Goal: Obtain resource: Download file/media

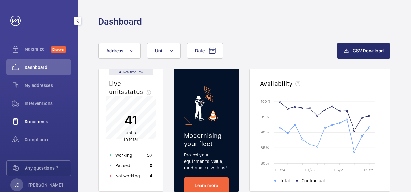
click at [33, 122] on span "Documents" at bounding box center [48, 121] width 47 height 6
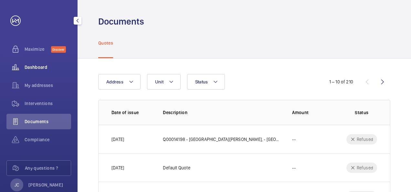
click at [33, 68] on span "Dashboard" at bounding box center [48, 67] width 47 height 6
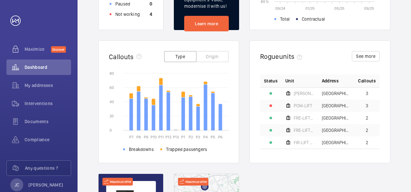
scroll to position [226, 0]
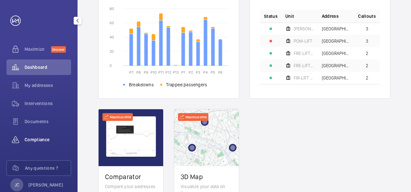
click at [27, 136] on div "Compliance" at bounding box center [38, 140] width 65 height 16
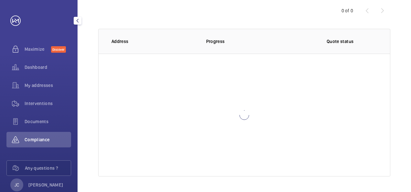
scroll to position [71, 0]
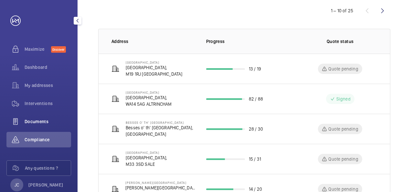
click at [42, 119] on span "Documents" at bounding box center [48, 121] width 47 height 6
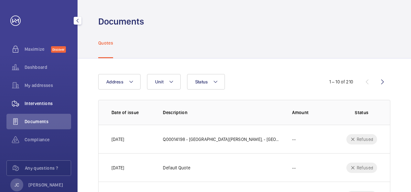
click at [41, 108] on div "Interventions" at bounding box center [38, 104] width 65 height 16
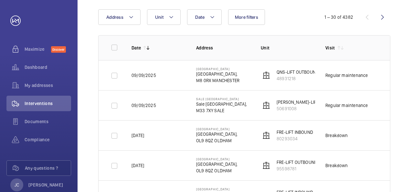
scroll to position [97, 0]
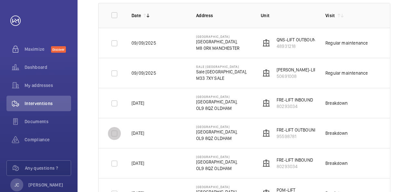
click at [114, 136] on input "checkbox" at bounding box center [114, 133] width 13 height 13
checkbox input "false"
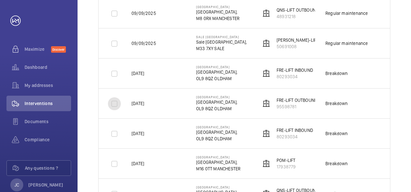
scroll to position [129, 0]
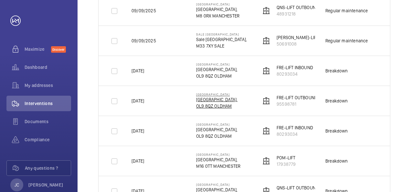
click at [219, 103] on p "OL9 8QZ OLDHAM" at bounding box center [216, 106] width 41 height 6
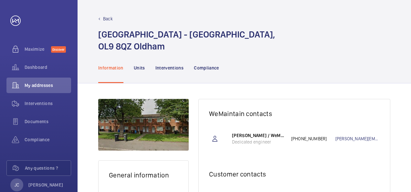
click at [108, 18] on p "Back" at bounding box center [108, 19] width 10 height 6
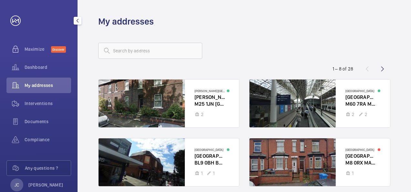
click at [32, 88] on span "My addresses" at bounding box center [48, 85] width 47 height 6
click at [32, 101] on span "Interventions" at bounding box center [48, 103] width 47 height 6
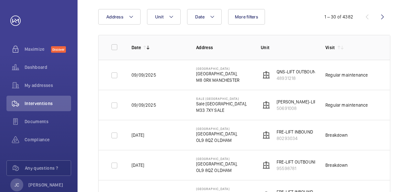
scroll to position [65, 0]
click at [283, 101] on p "[PERSON_NAME]-LIFT" at bounding box center [297, 102] width 42 height 6
click at [347, 107] on div "Regular maintenance" at bounding box center [346, 105] width 42 height 6
click at [212, 99] on p "Sale [GEOGRAPHIC_DATA]" at bounding box center [221, 99] width 51 height 4
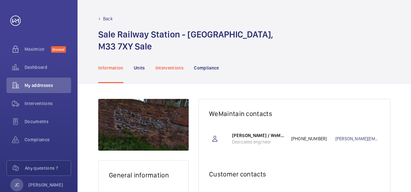
click at [165, 69] on p "Interventions" at bounding box center [169, 68] width 28 height 6
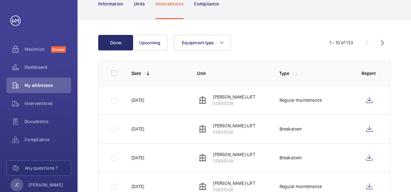
scroll to position [65, 0]
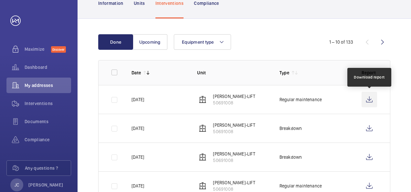
click at [368, 102] on wm-front-icon-button at bounding box center [369, 100] width 16 height 16
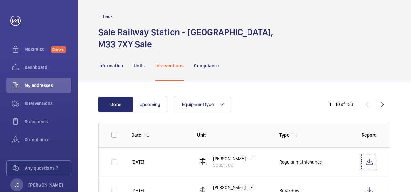
scroll to position [0, 0]
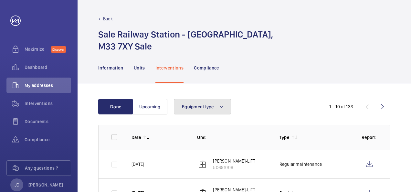
click at [223, 105] on mat-icon at bounding box center [221, 107] width 5 height 8
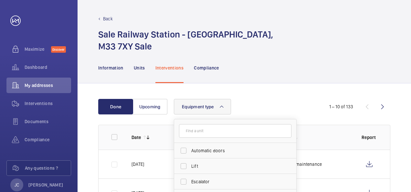
click at [223, 105] on mat-icon at bounding box center [221, 107] width 5 height 8
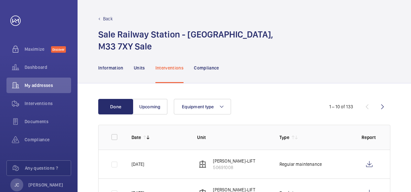
click at [244, 105] on div "Equipment type" at bounding box center [243, 107] width 139 height 16
click at [35, 103] on span "Interventions" at bounding box center [48, 103] width 47 height 6
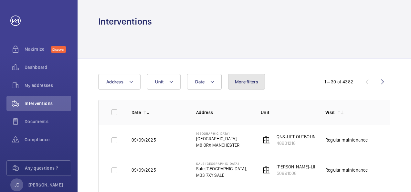
click at [235, 83] on span "More filters" at bounding box center [246, 81] width 23 height 5
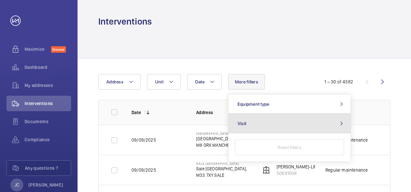
click at [251, 122] on button "Visit" at bounding box center [289, 123] width 122 height 19
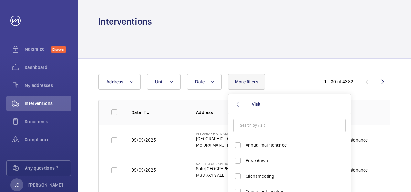
click at [277, 84] on div "Date Address Unit More filters Visit Annual maintenance Breakdown Client meetin…" at bounding box center [205, 82] width 214 height 16
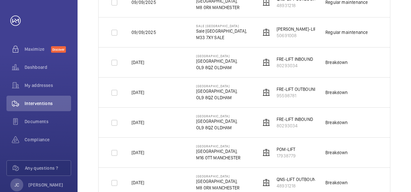
scroll to position [129, 0]
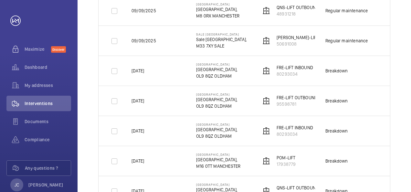
click at [294, 125] on p "FRE-LIFT INBOUND" at bounding box center [294, 127] width 36 height 6
click at [298, 127] on p "FRE-LIFT INBOUND" at bounding box center [294, 127] width 36 height 6
click at [265, 133] on img at bounding box center [266, 131] width 8 height 8
click at [219, 133] on p "OL9 8QZ OLDHAM" at bounding box center [216, 136] width 41 height 6
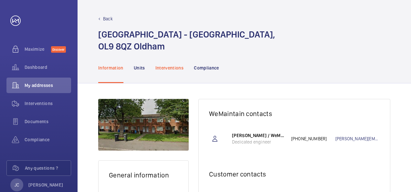
click at [168, 70] on p "Interventions" at bounding box center [169, 68] width 28 height 6
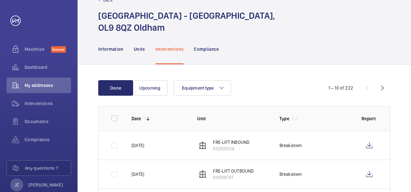
scroll to position [32, 0]
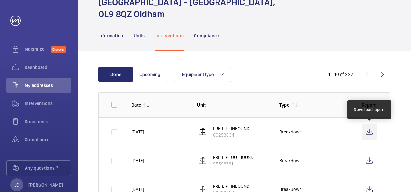
click at [367, 131] on wm-front-icon-button at bounding box center [369, 132] width 16 height 16
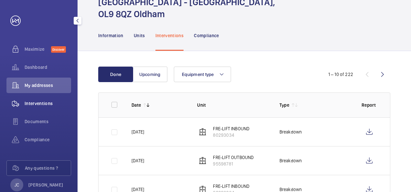
click at [45, 102] on span "Interventions" at bounding box center [48, 103] width 47 height 6
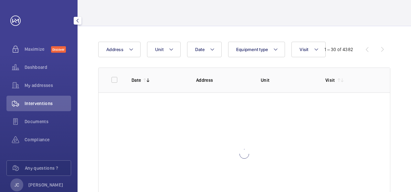
scroll to position [19, 0]
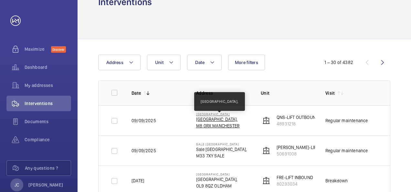
click at [225, 119] on p "[GEOGRAPHIC_DATA]," at bounding box center [217, 119] width 43 height 6
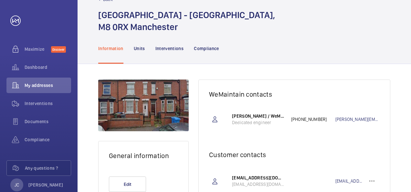
scroll to position [32, 0]
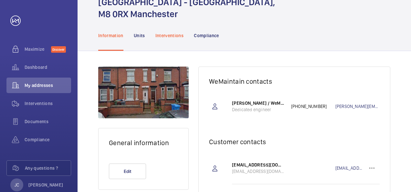
click at [162, 35] on p "Interventions" at bounding box center [169, 35] width 28 height 6
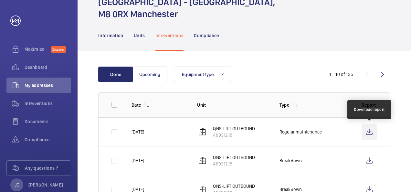
click at [368, 137] on wm-front-icon-button at bounding box center [369, 132] width 16 height 16
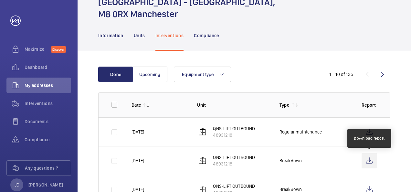
click at [369, 163] on wm-front-icon-button at bounding box center [369, 161] width 16 height 16
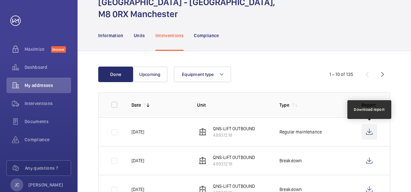
click at [369, 134] on wm-front-icon-button at bounding box center [369, 132] width 16 height 16
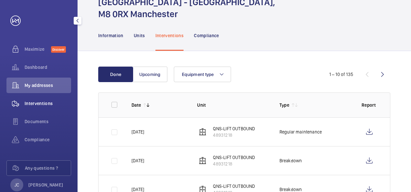
click at [47, 105] on span "Interventions" at bounding box center [48, 103] width 47 height 6
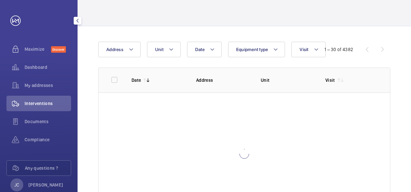
scroll to position [19, 0]
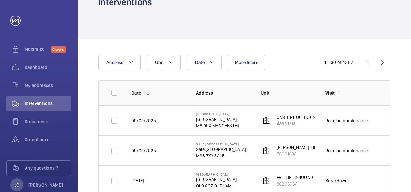
scroll to position [52, 0]
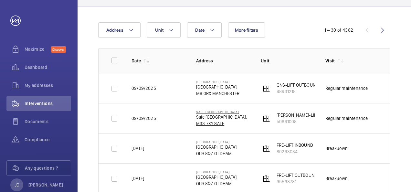
click at [208, 117] on p "Sale [GEOGRAPHIC_DATA]," at bounding box center [221, 117] width 51 height 6
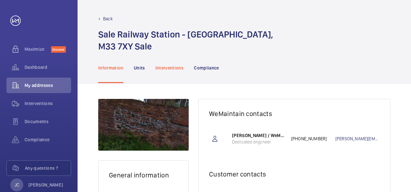
click at [164, 69] on p "Interventions" at bounding box center [169, 68] width 28 height 6
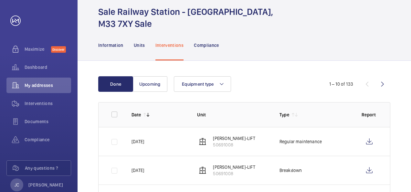
scroll to position [32, 0]
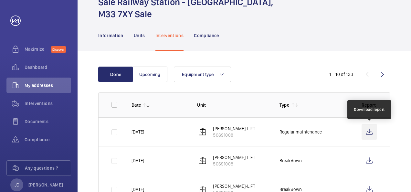
click at [369, 132] on wm-front-icon-button at bounding box center [369, 132] width 16 height 16
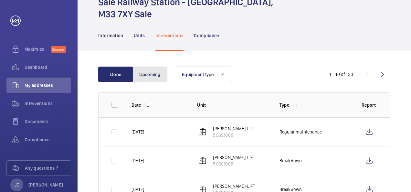
click at [160, 76] on button "Upcoming" at bounding box center [149, 75] width 35 height 16
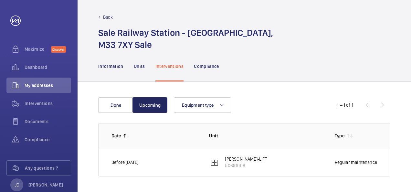
scroll to position [1, 0]
click at [121, 102] on button "Done" at bounding box center [115, 106] width 35 height 16
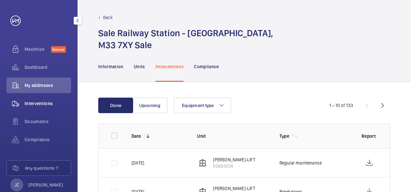
click at [36, 105] on span "Interventions" at bounding box center [48, 103] width 47 height 6
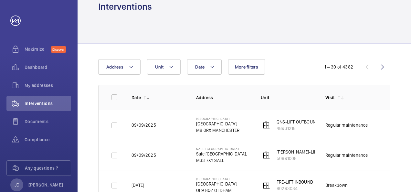
scroll to position [1, 0]
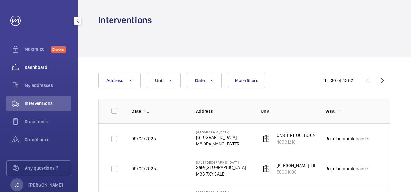
click at [26, 64] on span "Dashboard" at bounding box center [48, 67] width 47 height 6
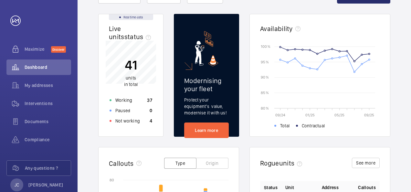
scroll to position [66, 0]
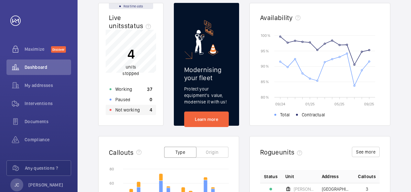
click at [125, 109] on p "Not working" at bounding box center [127, 110] width 25 height 6
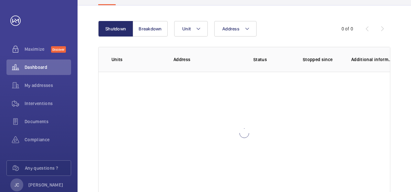
scroll to position [59, 0]
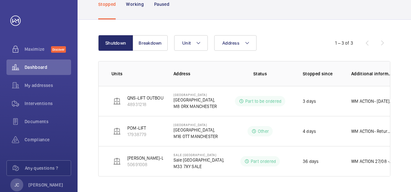
scroll to position [51, 0]
